Goal: Information Seeking & Learning: Check status

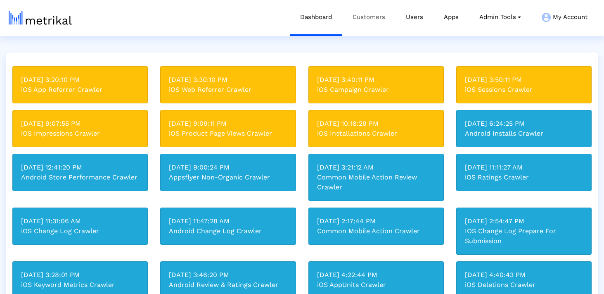
click at [378, 19] on link "Customers" at bounding box center [368, 17] width 53 height 34
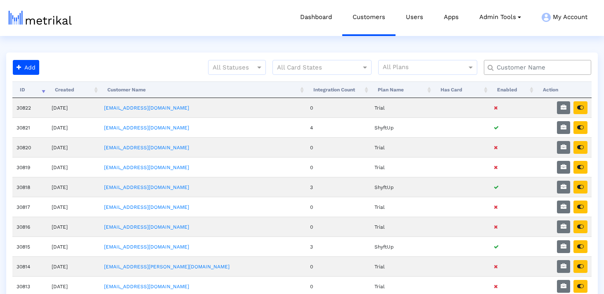
click at [557, 69] on input "text" at bounding box center [539, 67] width 97 height 9
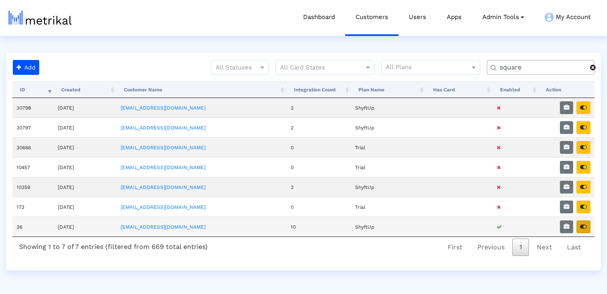
type input "square"
click at [585, 226] on icon "button" at bounding box center [583, 226] width 7 height 6
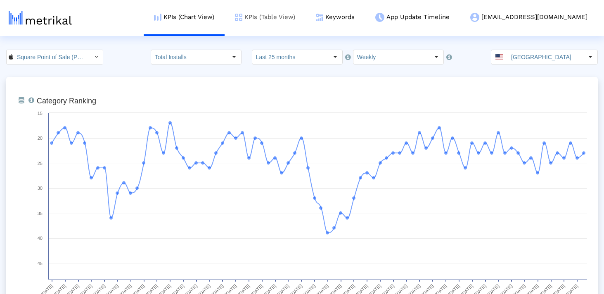
click at [306, 18] on link "KPIs (Table View)" at bounding box center [265, 17] width 81 height 34
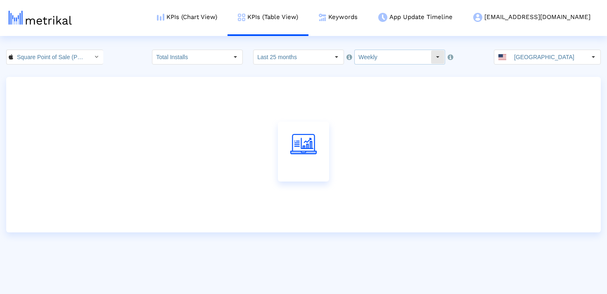
click at [373, 59] on input "Weekly" at bounding box center [393, 57] width 76 height 14
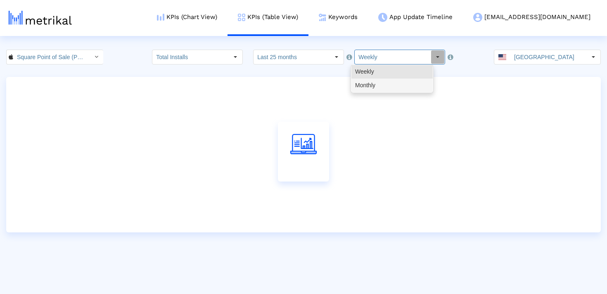
click at [366, 84] on div "Monthly" at bounding box center [391, 85] width 81 height 14
type input "Monthly"
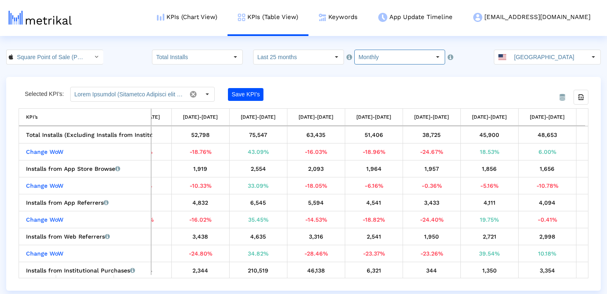
click at [399, 59] on input "Monthly" at bounding box center [393, 57] width 76 height 14
click at [389, 82] on div "Monthly" at bounding box center [391, 85] width 81 height 14
click at [298, 50] on input "Last 25 months" at bounding box center [291, 57] width 76 height 14
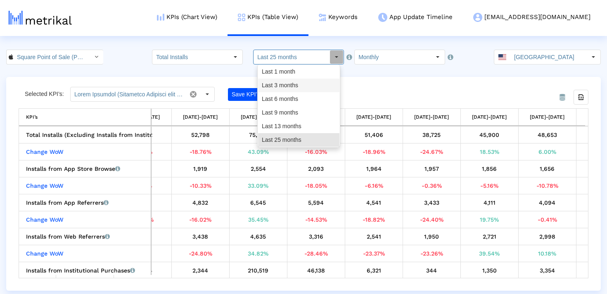
click at [292, 83] on div "Last 3 months" at bounding box center [298, 85] width 81 height 14
type input "Last 3 months"
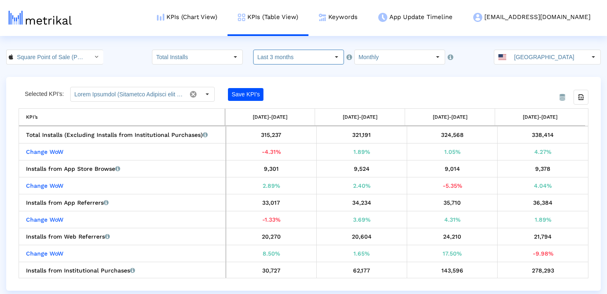
click at [40, 63] on input "Square Point of Sale (POS) < 335393788 >" at bounding box center [50, 57] width 74 height 14
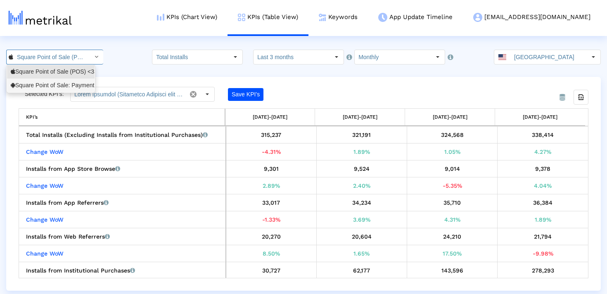
click at [40, 83] on div "Square Point of Sale: Payment <com.squareup>" at bounding box center [51, 85] width 80 height 8
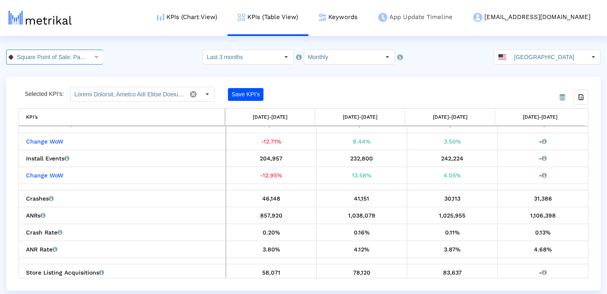
scroll to position [0, 66]
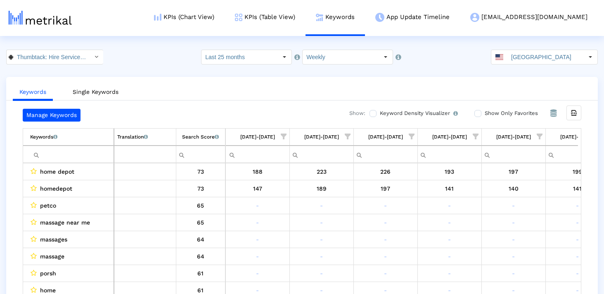
scroll to position [0, 1247]
